Goal: Navigation & Orientation: Find specific page/section

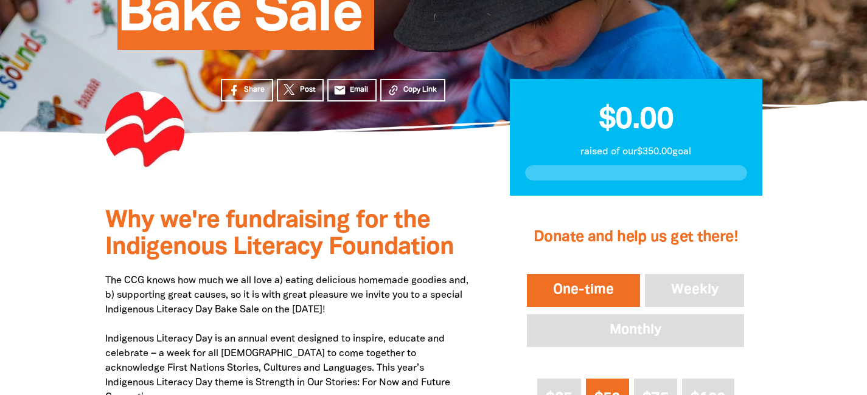
scroll to position [328, 0]
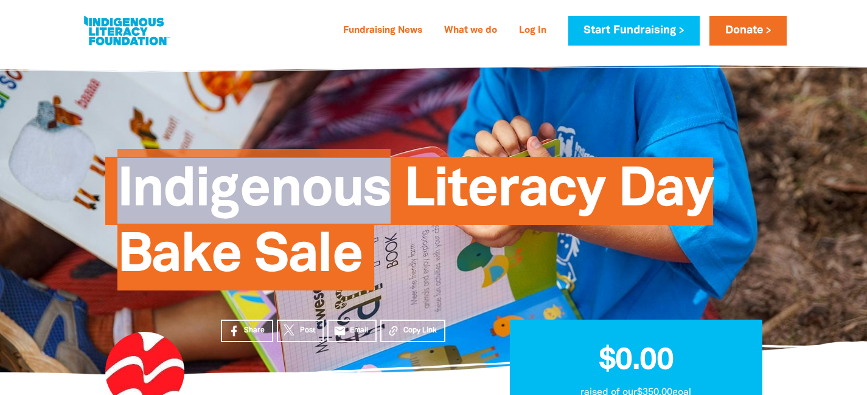
click at [270, 197] on span "Indigenous Literacy Day Bake Sale" at bounding box center [415, 228] width 596 height 125
click at [271, 198] on span "Indigenous Literacy Day Bake Sale" at bounding box center [415, 228] width 596 height 125
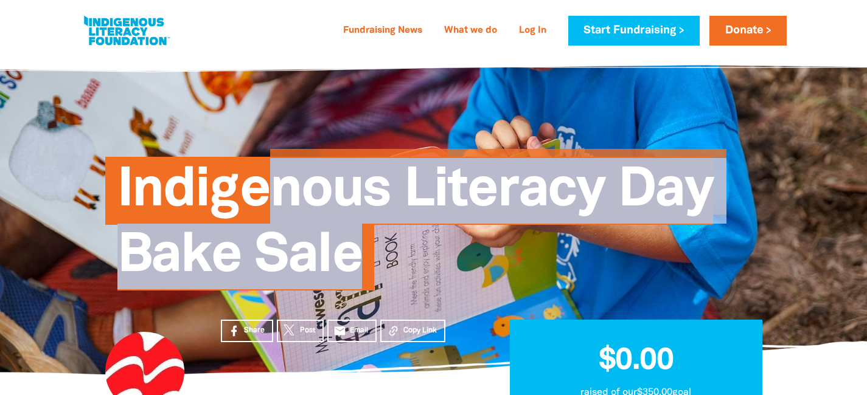
click at [271, 197] on span "Indigenous Literacy Day Bake Sale" at bounding box center [415, 228] width 596 height 125
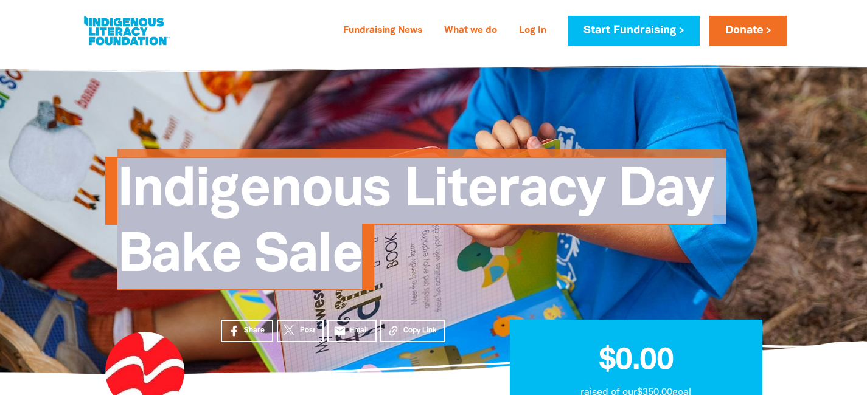
click at [271, 198] on span "Indigenous Literacy Day Bake Sale" at bounding box center [415, 228] width 596 height 125
